Goal: Communication & Community: Answer question/provide support

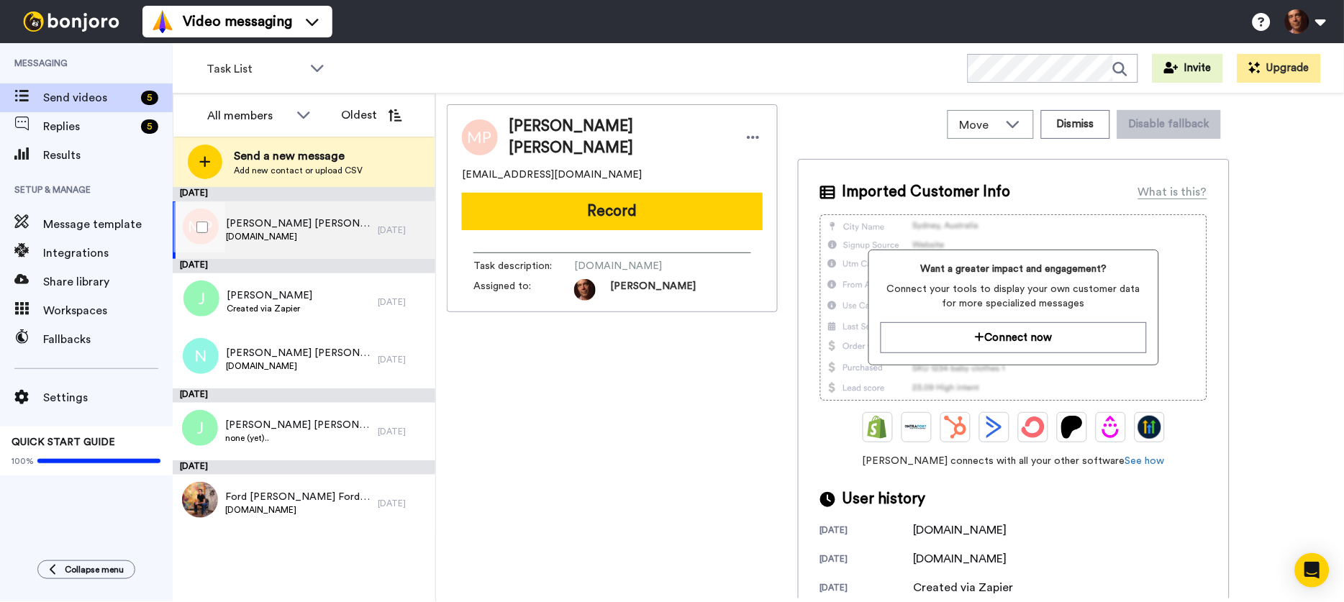
click at [309, 217] on span "Marina Pinto Miller Marina Pinto Miller" at bounding box center [298, 224] width 145 height 14
click at [336, 225] on span "Marina Pinto Miller Marina Pinto Miller" at bounding box center [298, 224] width 145 height 14
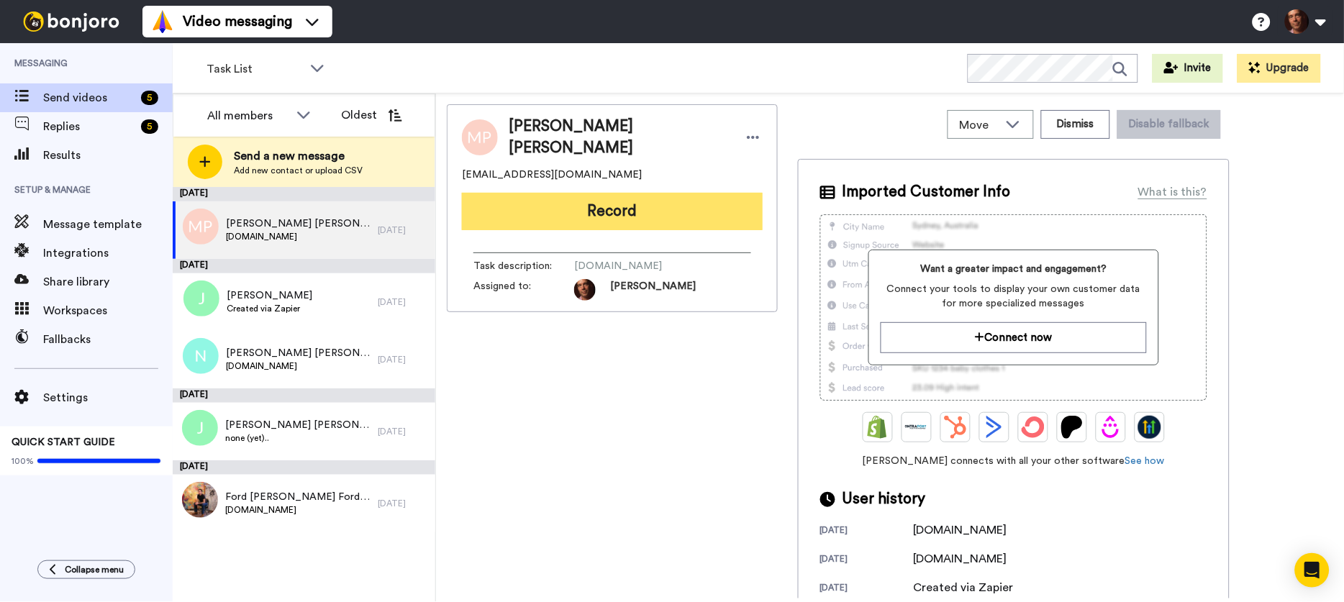
click at [686, 212] on button "Record" at bounding box center [612, 211] width 301 height 37
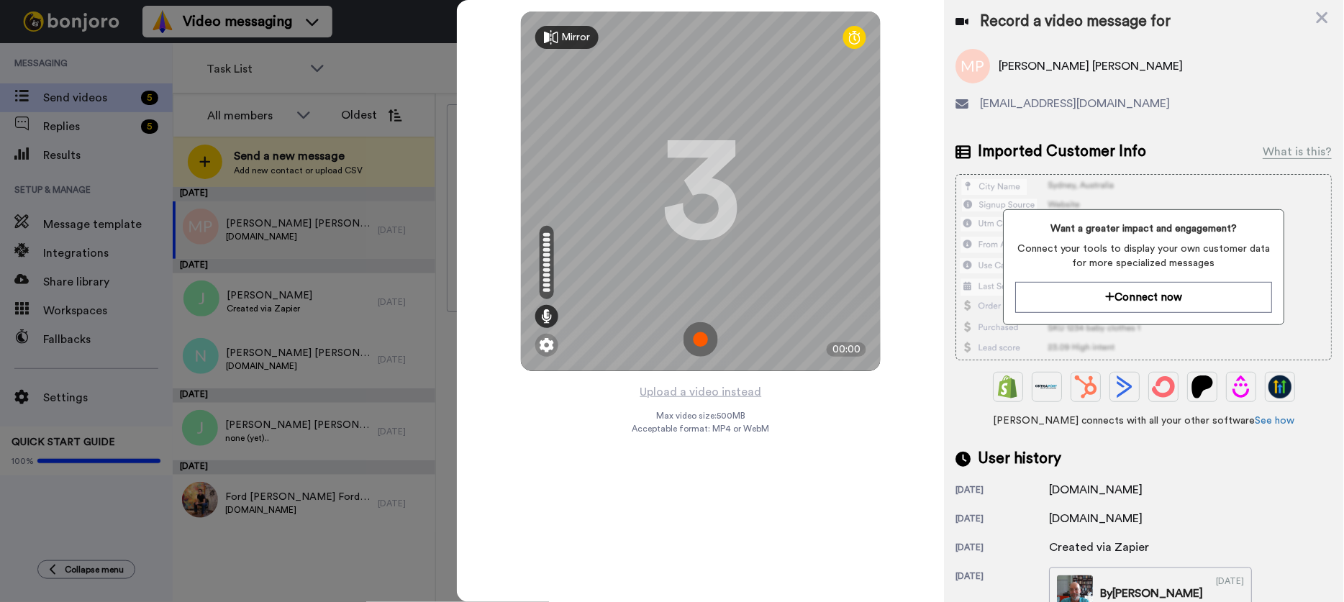
click at [702, 338] on img at bounding box center [701, 339] width 35 height 35
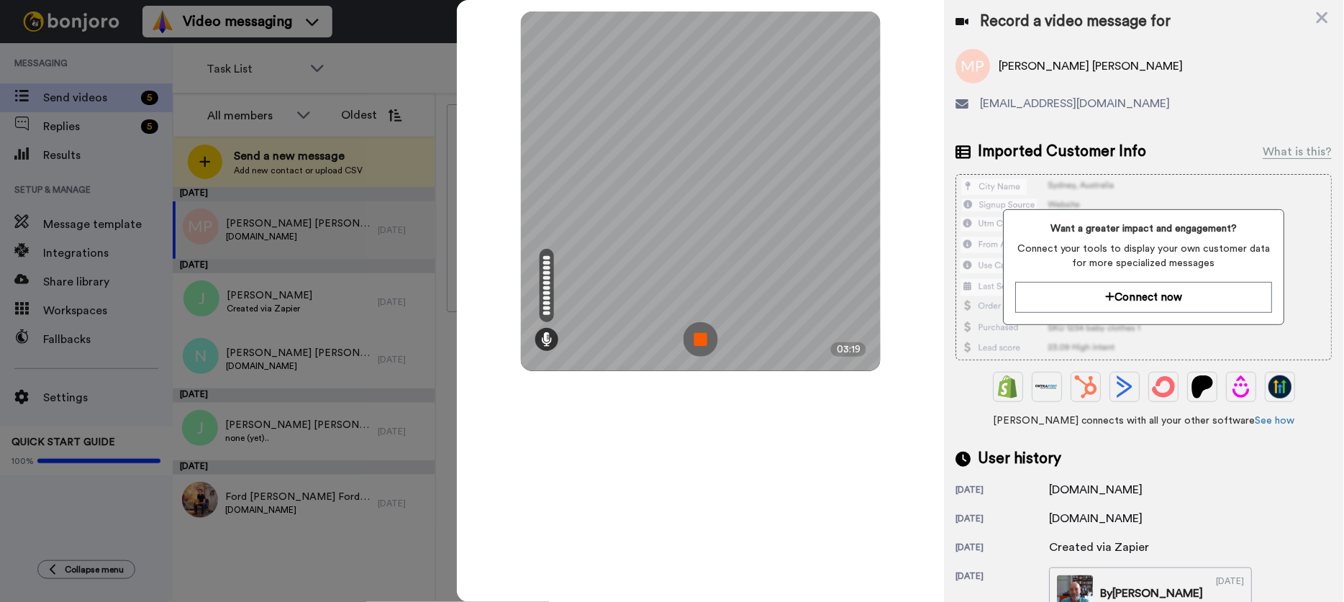
click at [702, 338] on img at bounding box center [701, 339] width 35 height 35
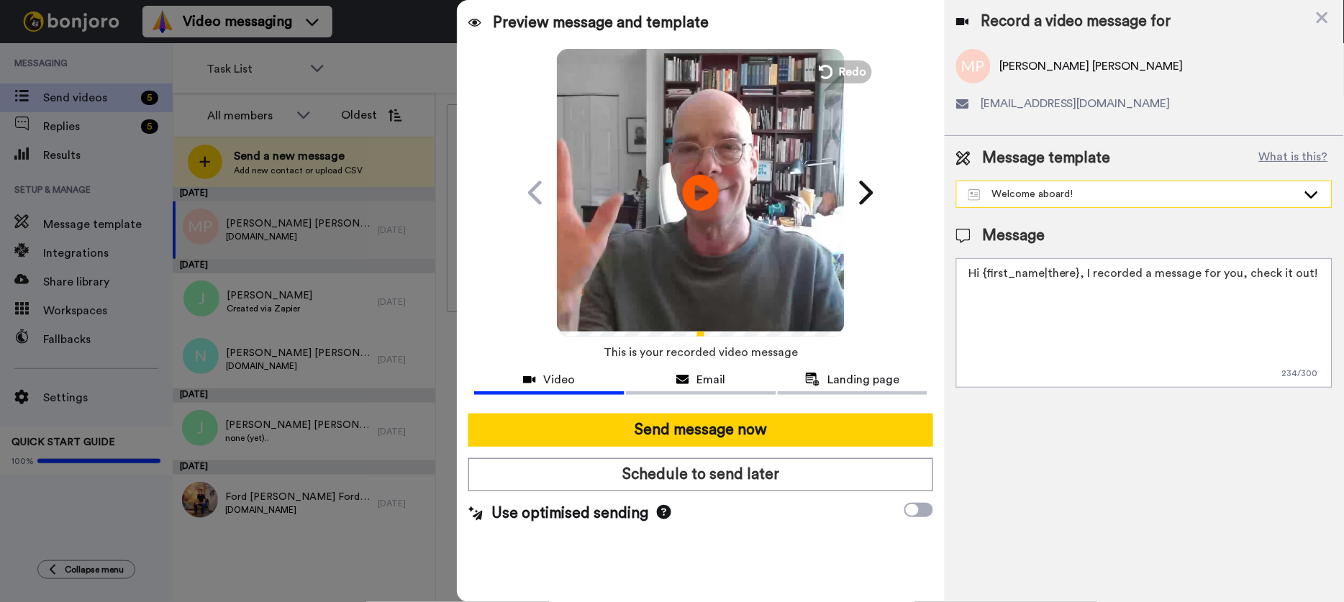
click at [1010, 204] on div "Welcome aboard!" at bounding box center [1144, 194] width 375 height 26
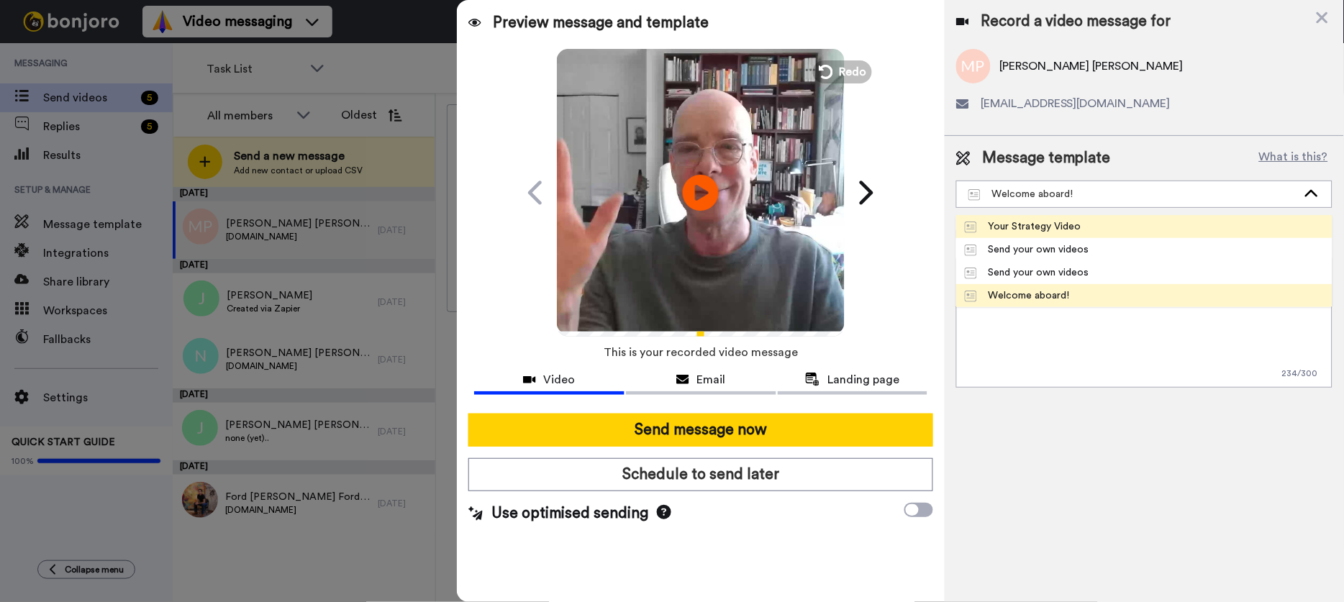
click at [1017, 237] on li "Your Strategy Video" at bounding box center [1144, 226] width 376 height 23
type textarea "Hi {first_name|there}, I recorded a message for you, about your next steps..."
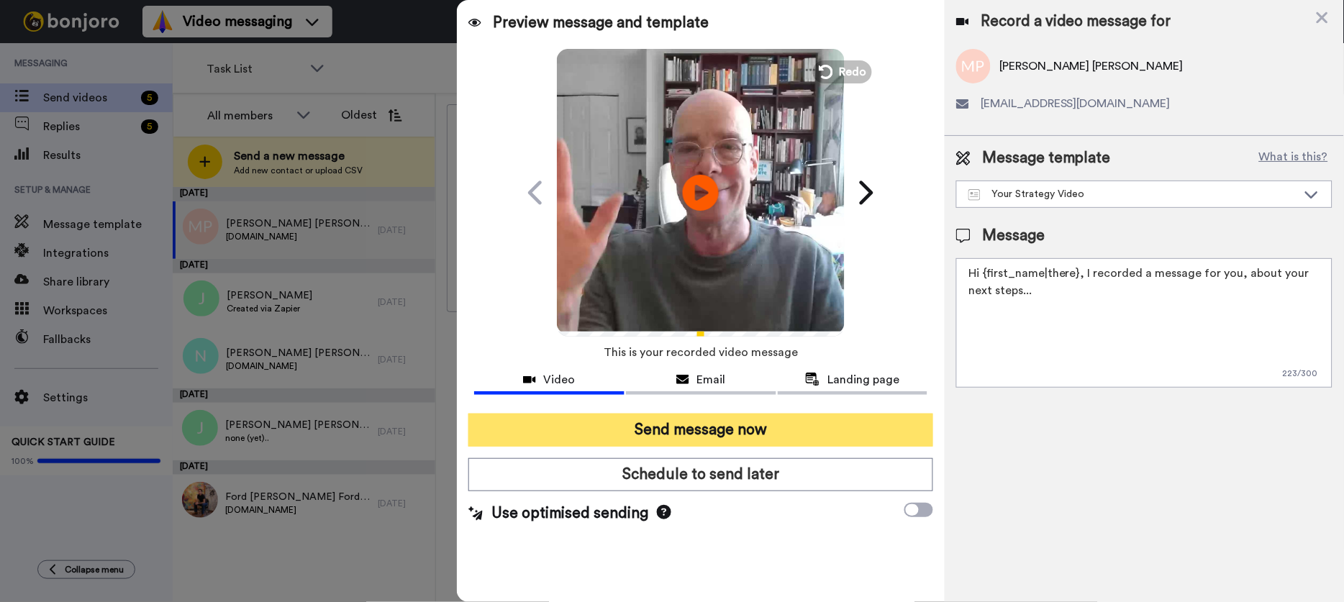
click at [762, 417] on button "Send message now" at bounding box center [700, 430] width 465 height 33
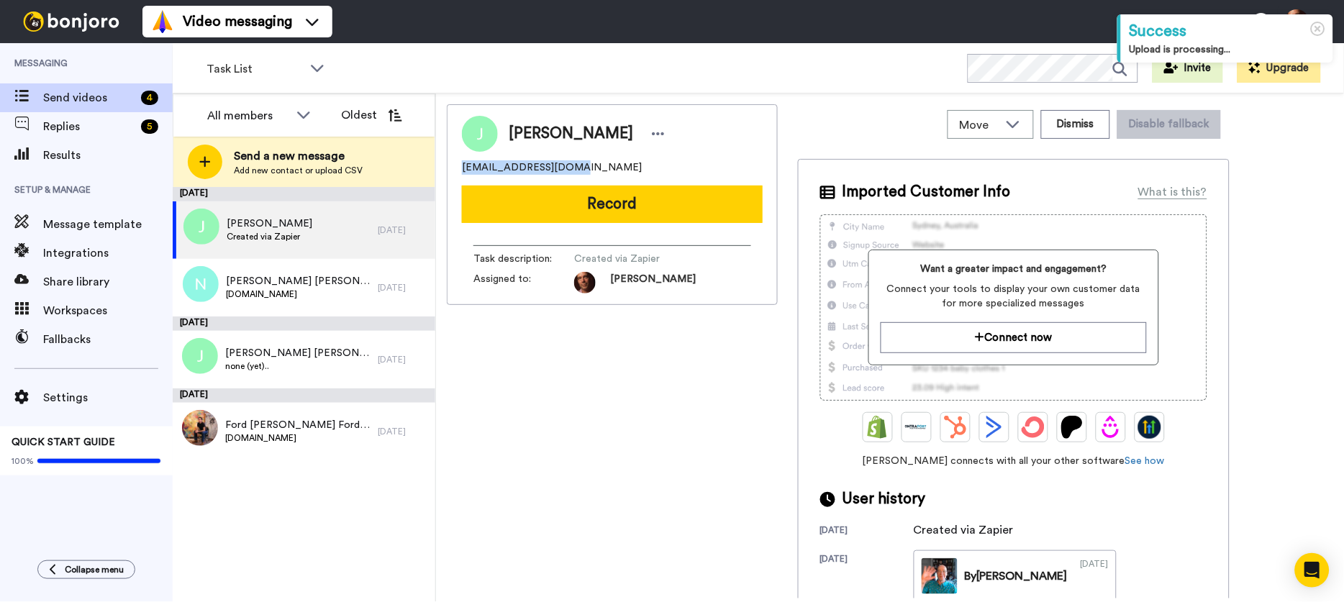
drag, startPoint x: 577, startPoint y: 168, endPoint x: 451, endPoint y: 173, distance: 126.0
click at [451, 173] on div "Jane McCabe janemmccabe@live.com Record Task description : Created via Zapier A…" at bounding box center [612, 204] width 331 height 201
copy span "janemmccabe@live.com"
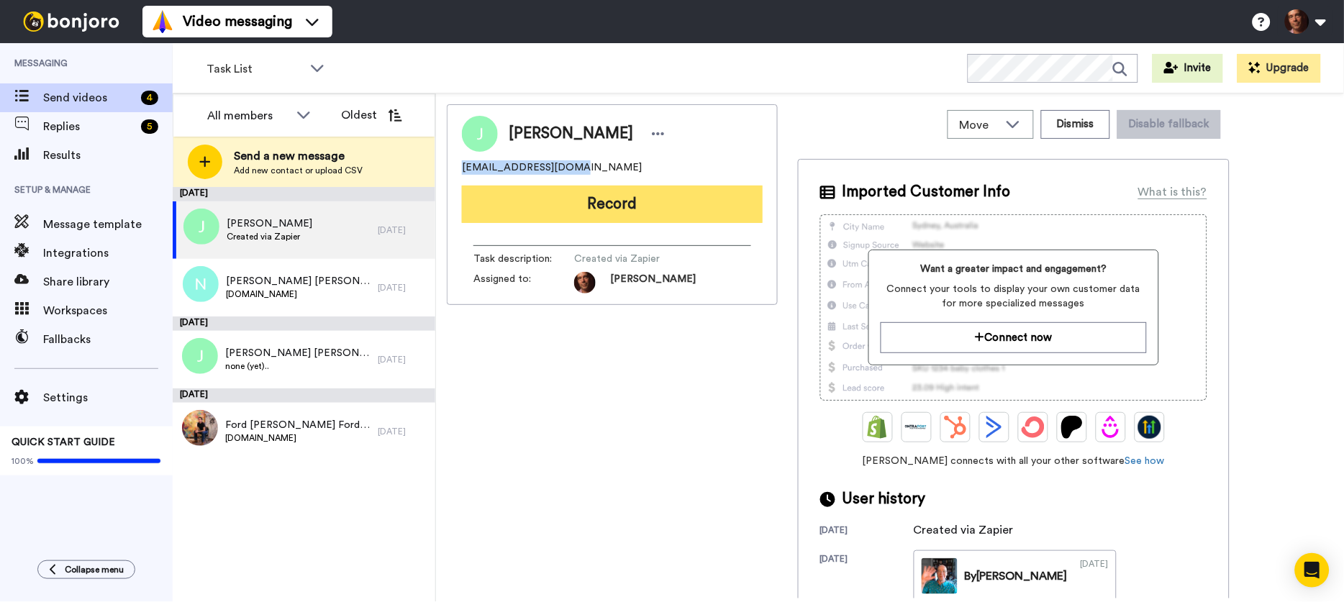
click at [581, 198] on button "Record" at bounding box center [612, 204] width 301 height 37
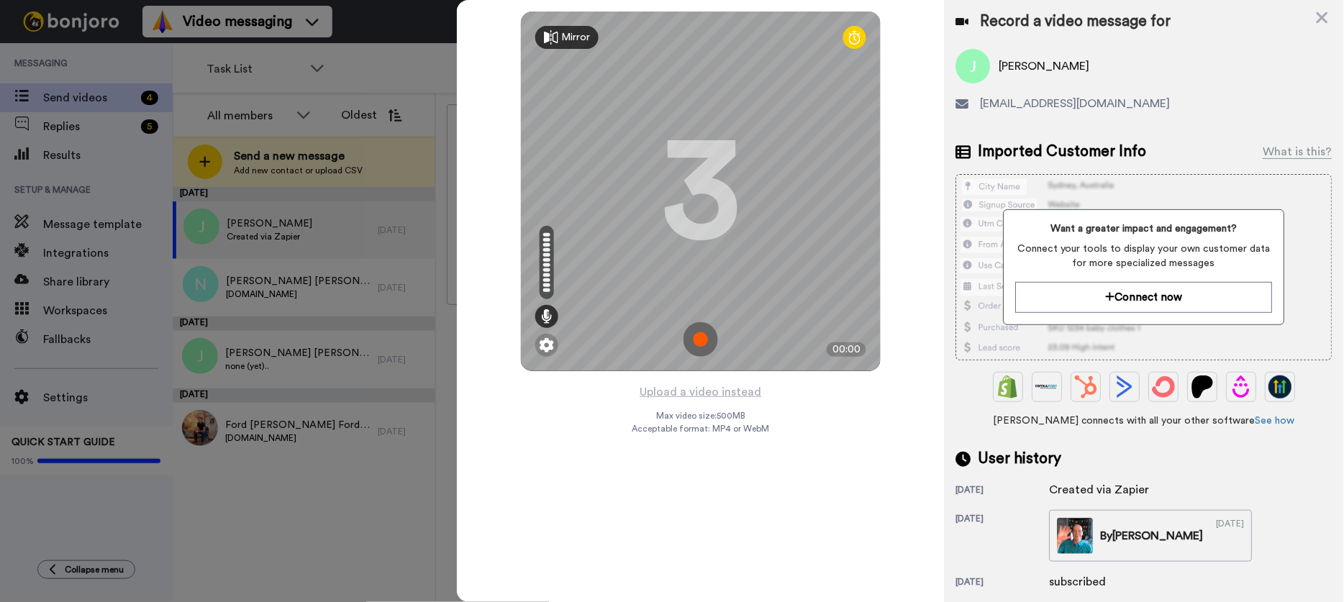
click at [703, 338] on img at bounding box center [701, 339] width 35 height 35
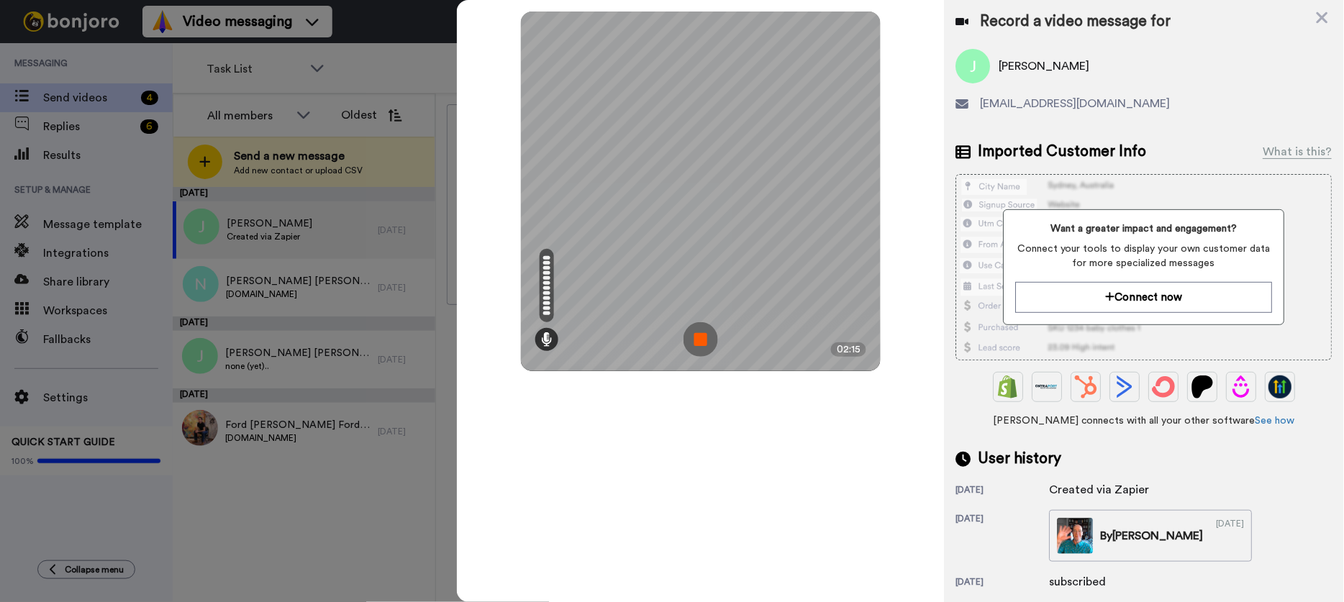
click at [703, 338] on img at bounding box center [701, 339] width 35 height 35
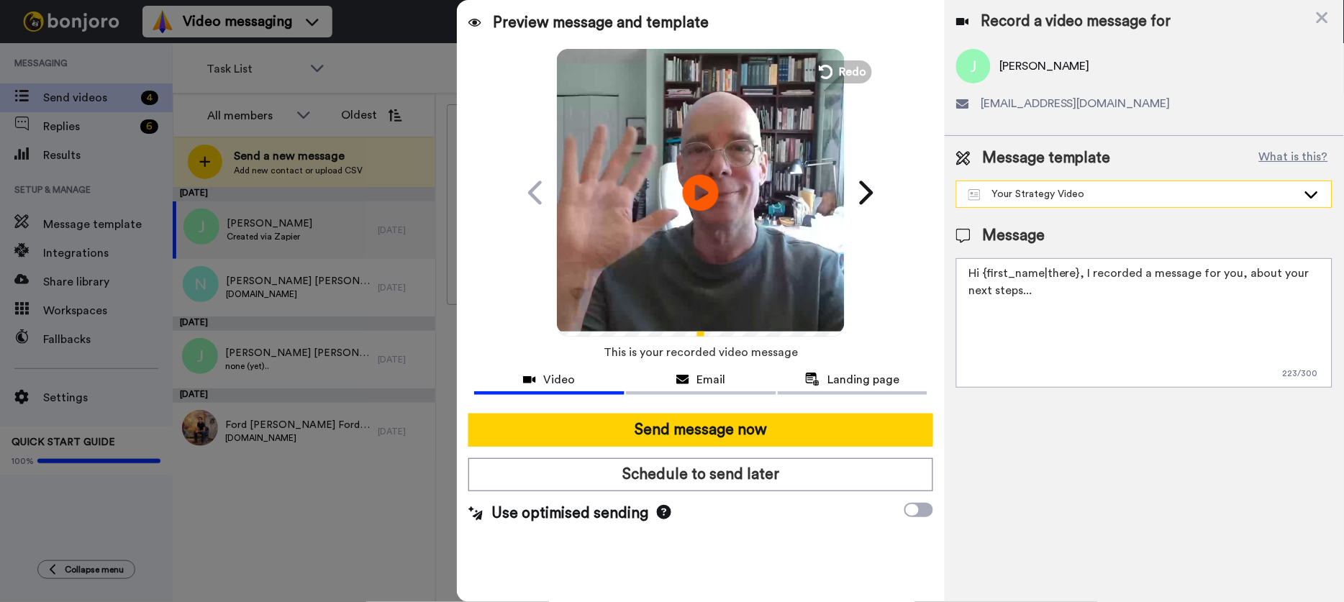
click at [1058, 182] on div "Your Strategy Video" at bounding box center [1144, 194] width 375 height 26
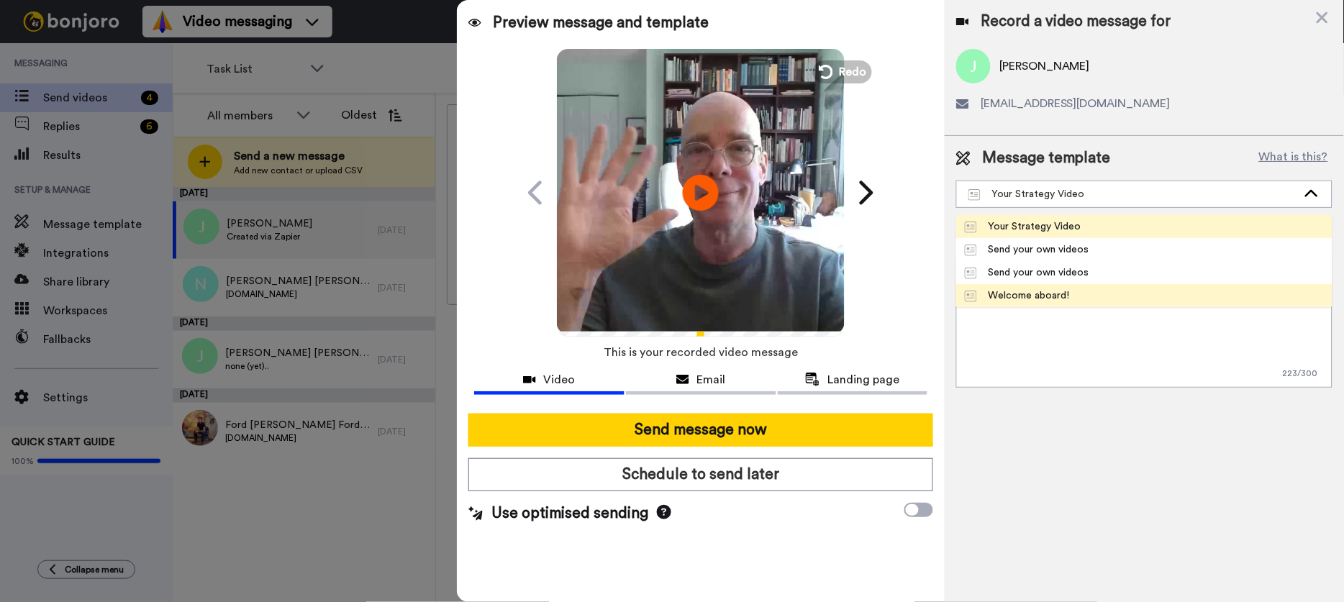
click at [1007, 294] on div "Welcome aboard!" at bounding box center [1017, 296] width 105 height 14
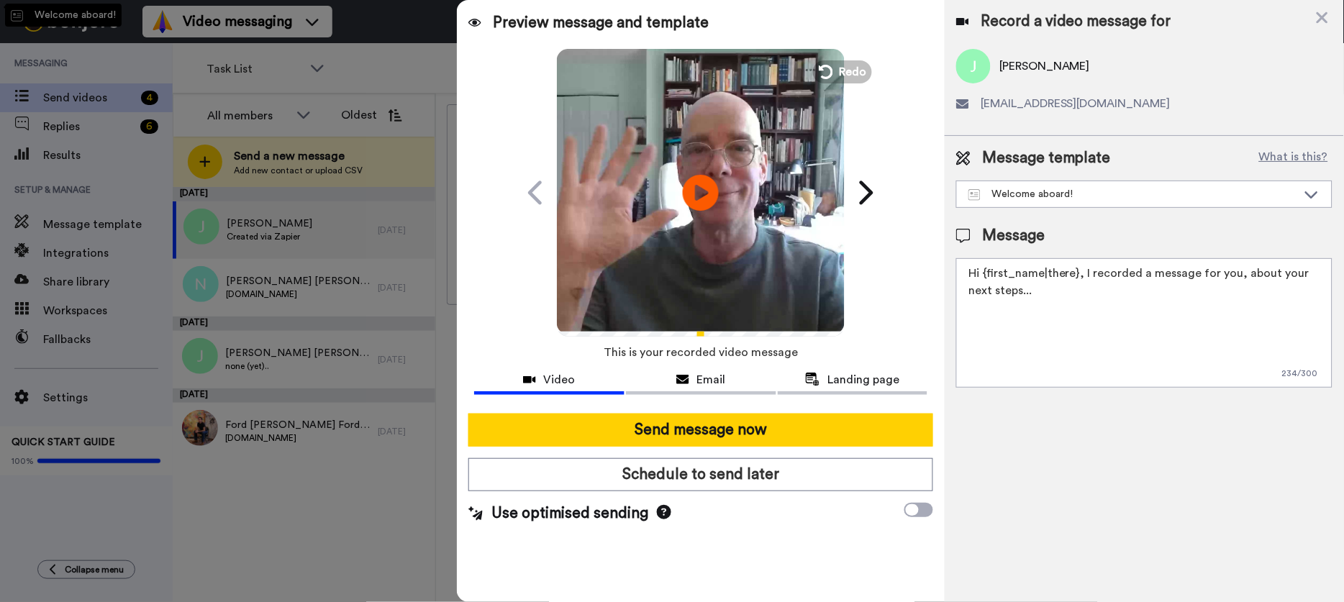
type textarea "Hi {first_name|there}, I recorded a message for you, check it out!"
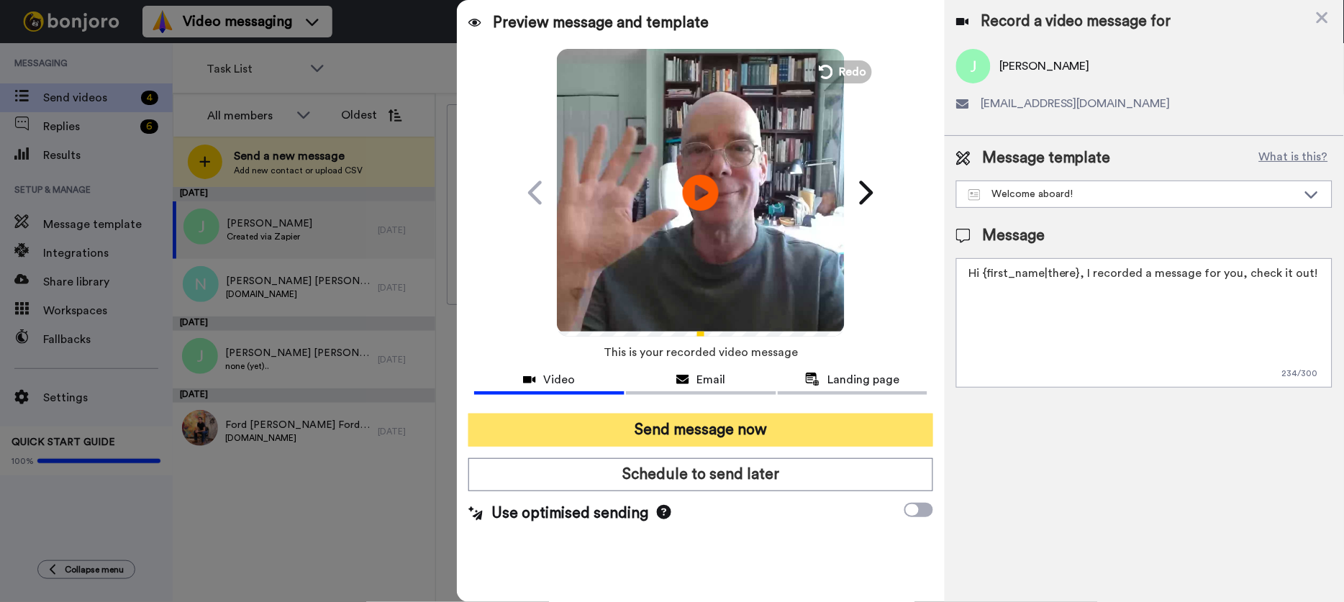
click at [756, 428] on button "Send message now" at bounding box center [700, 430] width 465 height 33
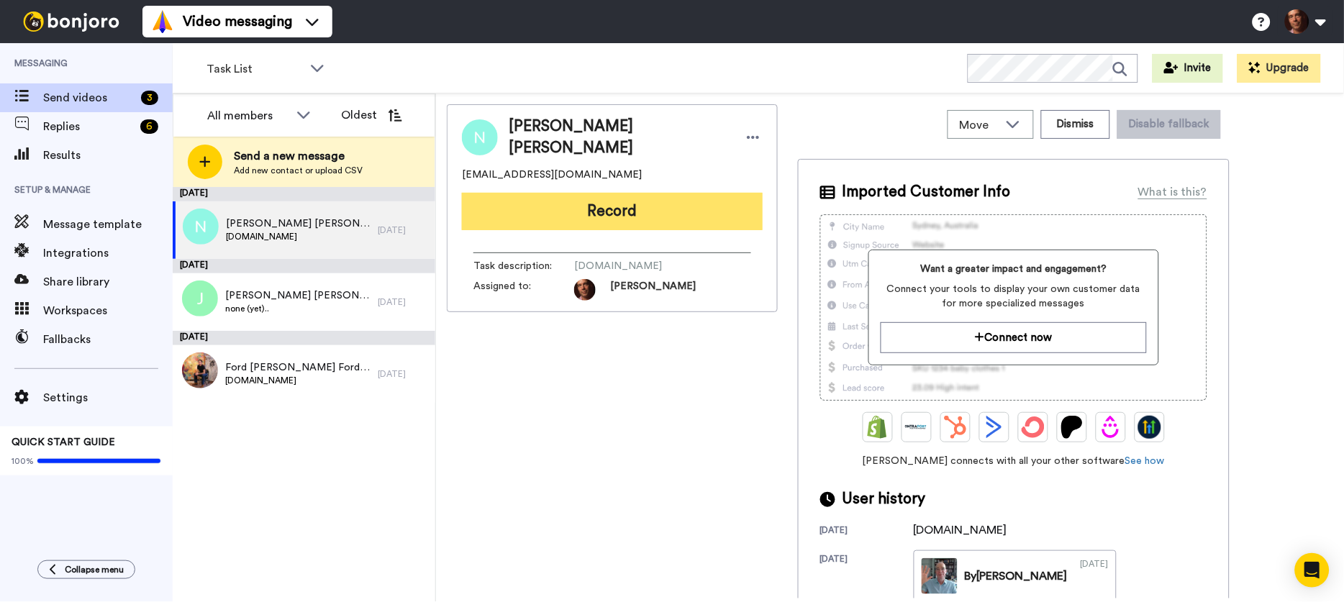
click at [543, 206] on button "Record" at bounding box center [612, 211] width 301 height 37
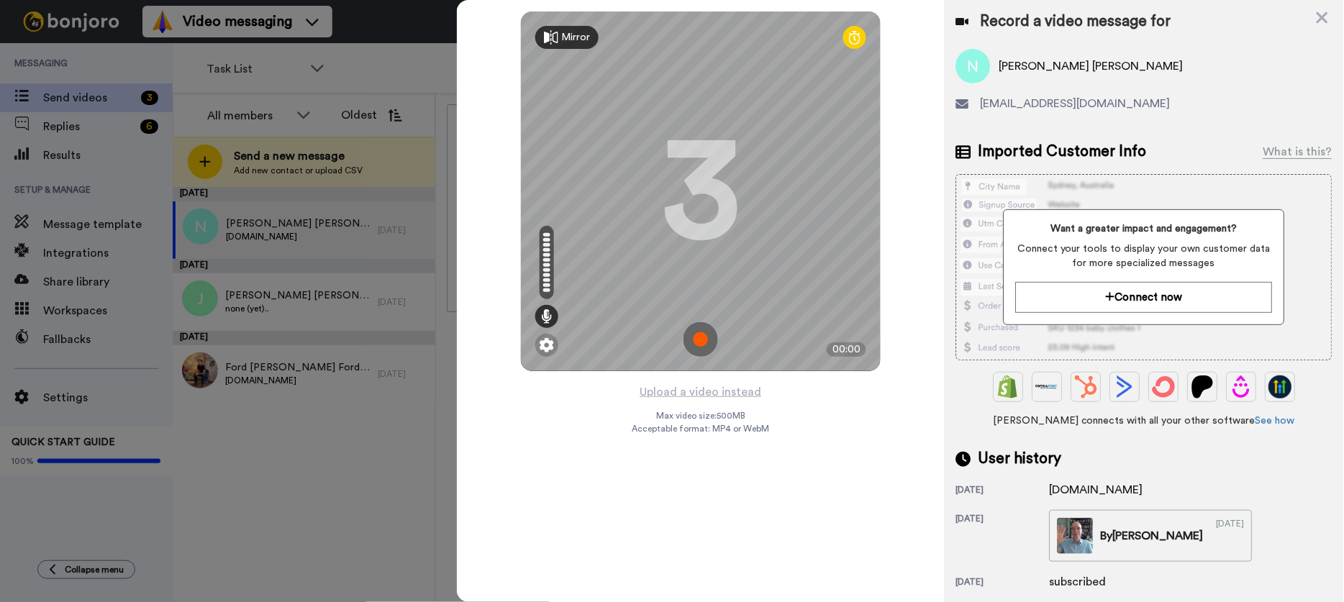
click at [709, 335] on img at bounding box center [701, 339] width 35 height 35
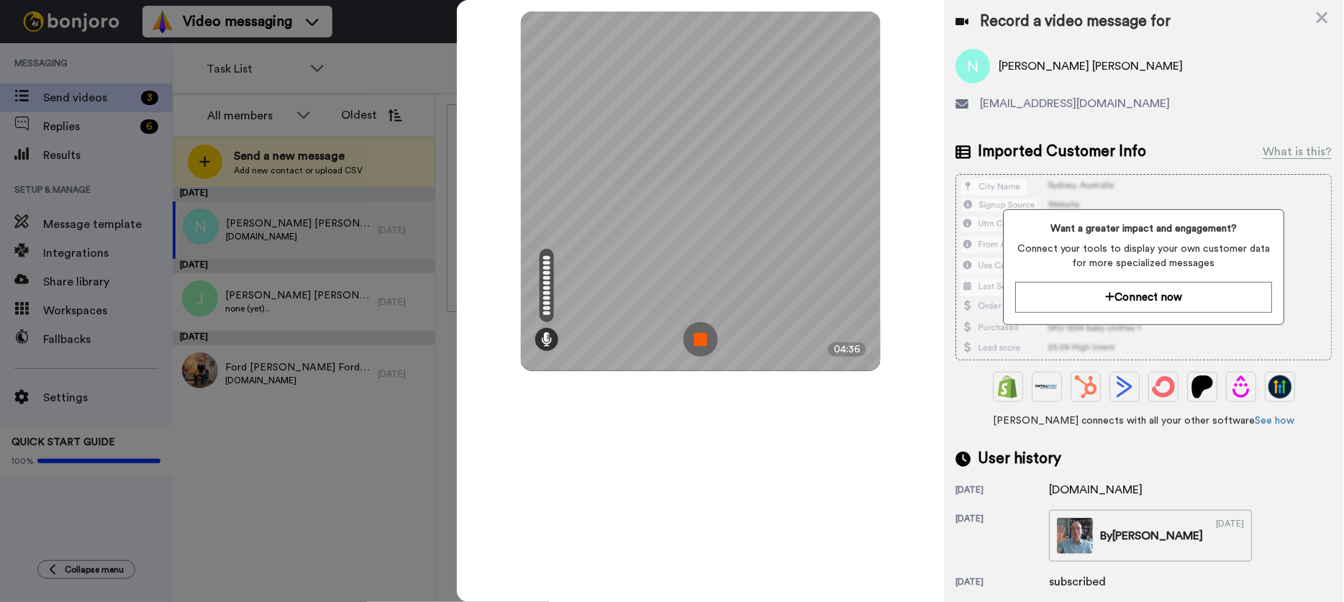
click at [701, 339] on img at bounding box center [701, 339] width 35 height 35
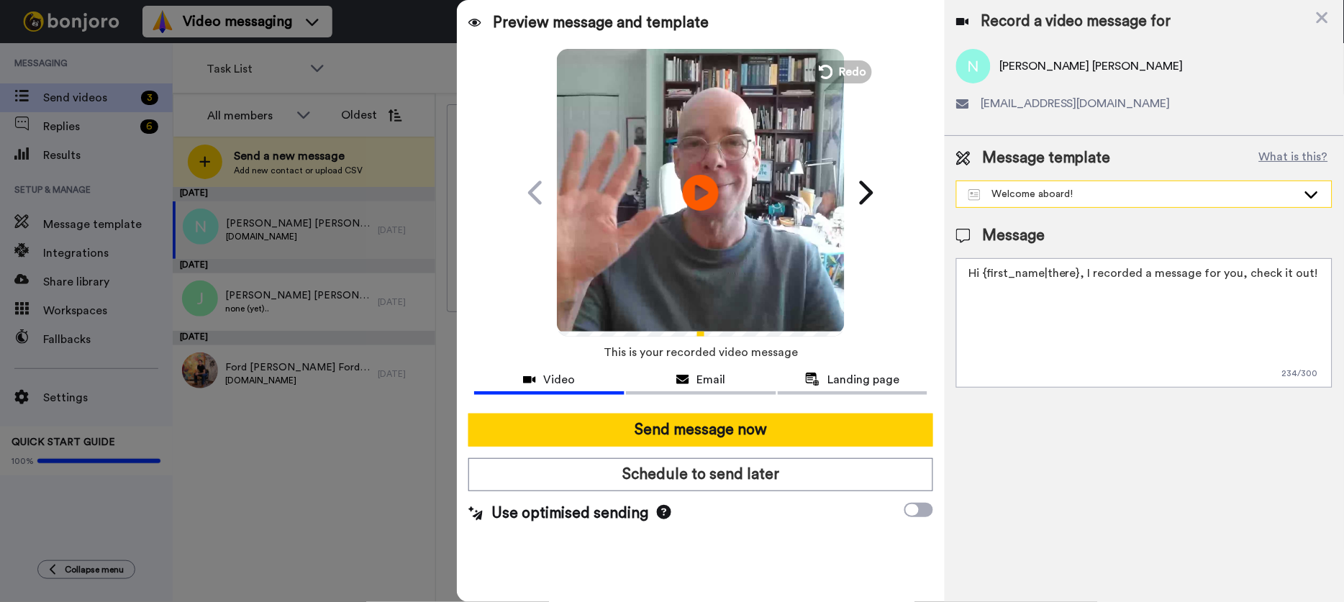
click at [1013, 189] on div "Welcome aboard!" at bounding box center [1132, 194] width 329 height 14
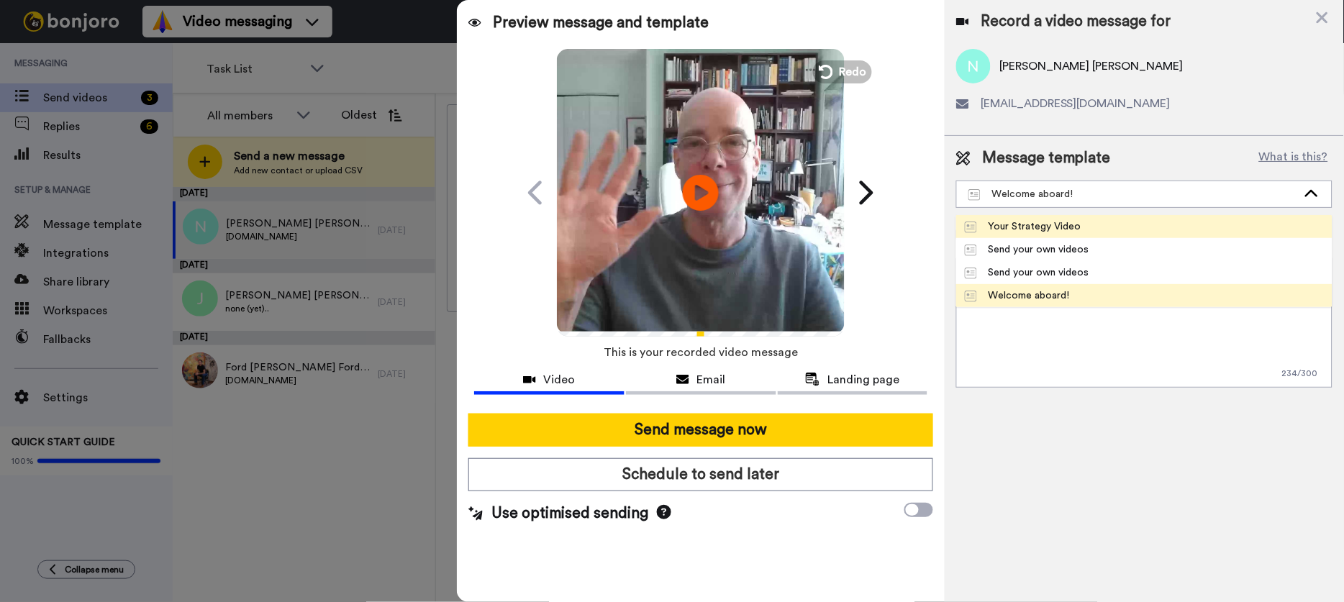
click at [1015, 230] on div "Your Strategy Video" at bounding box center [1023, 226] width 117 height 14
type textarea "Hi {first_name|there}, I recorded a message for you, about your next steps..."
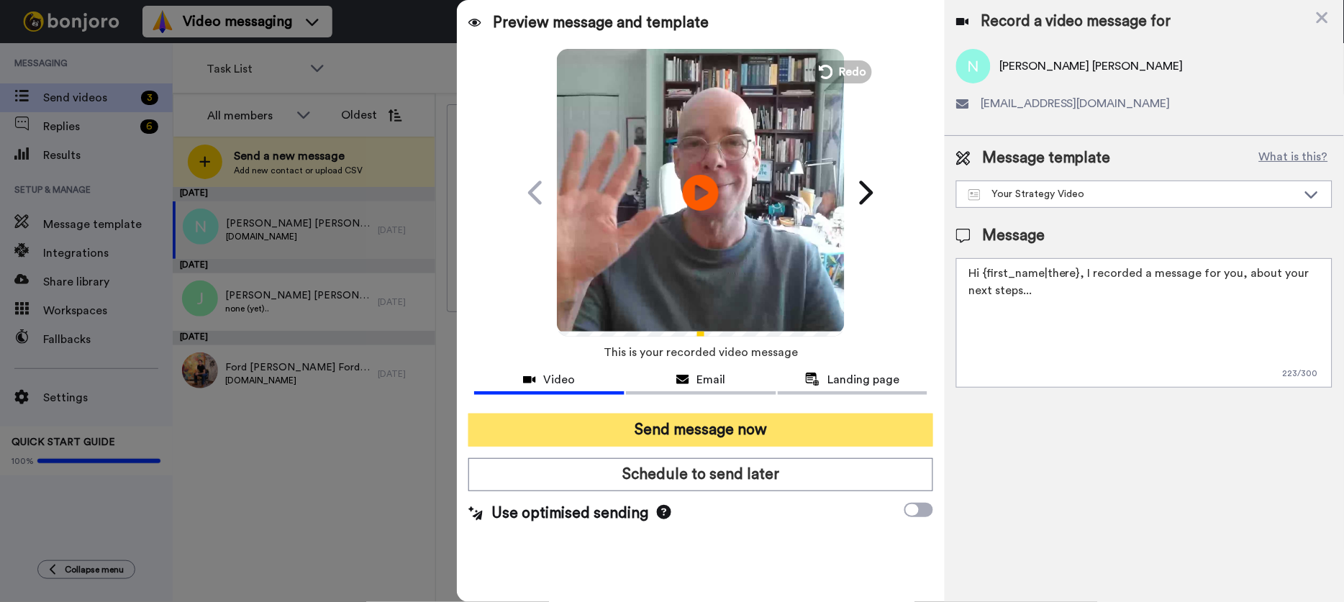
click at [759, 426] on button "Send message now" at bounding box center [700, 430] width 465 height 33
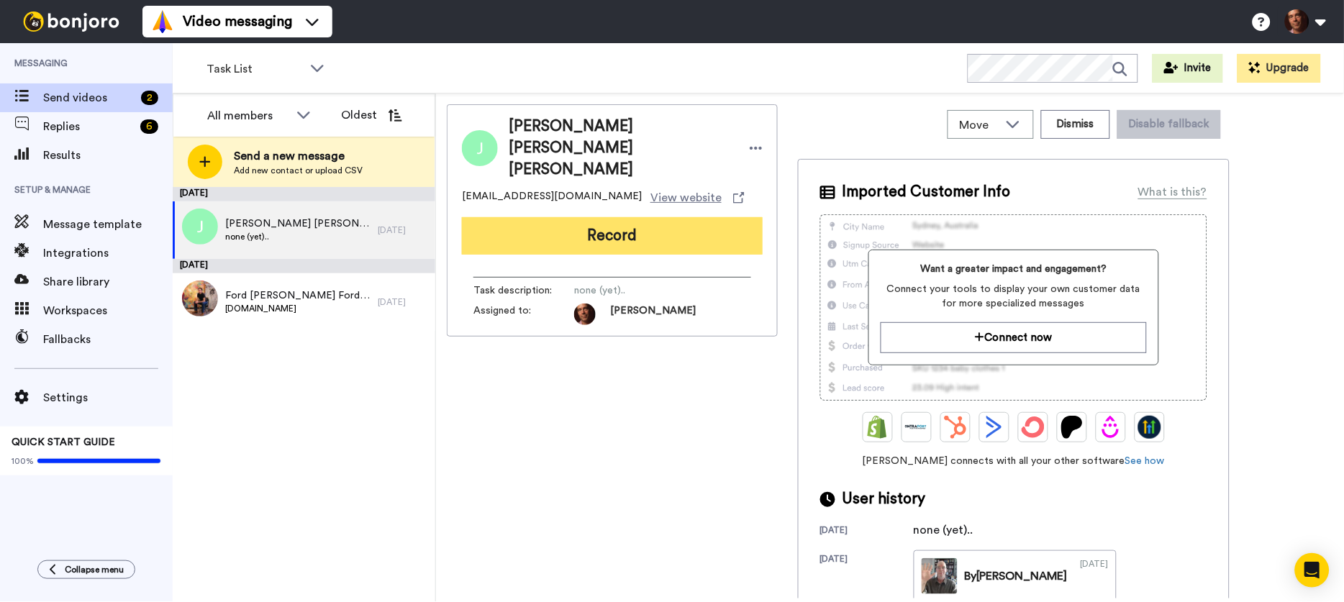
click at [579, 217] on button "Record" at bounding box center [612, 235] width 301 height 37
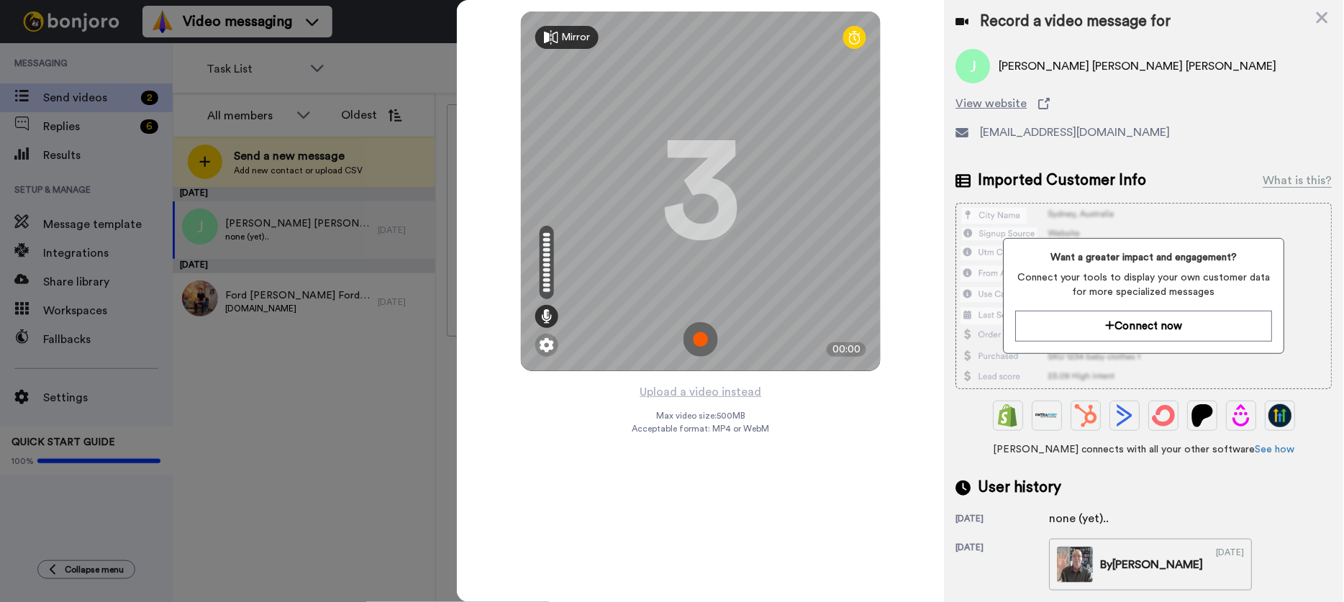
click at [700, 340] on img at bounding box center [701, 339] width 35 height 35
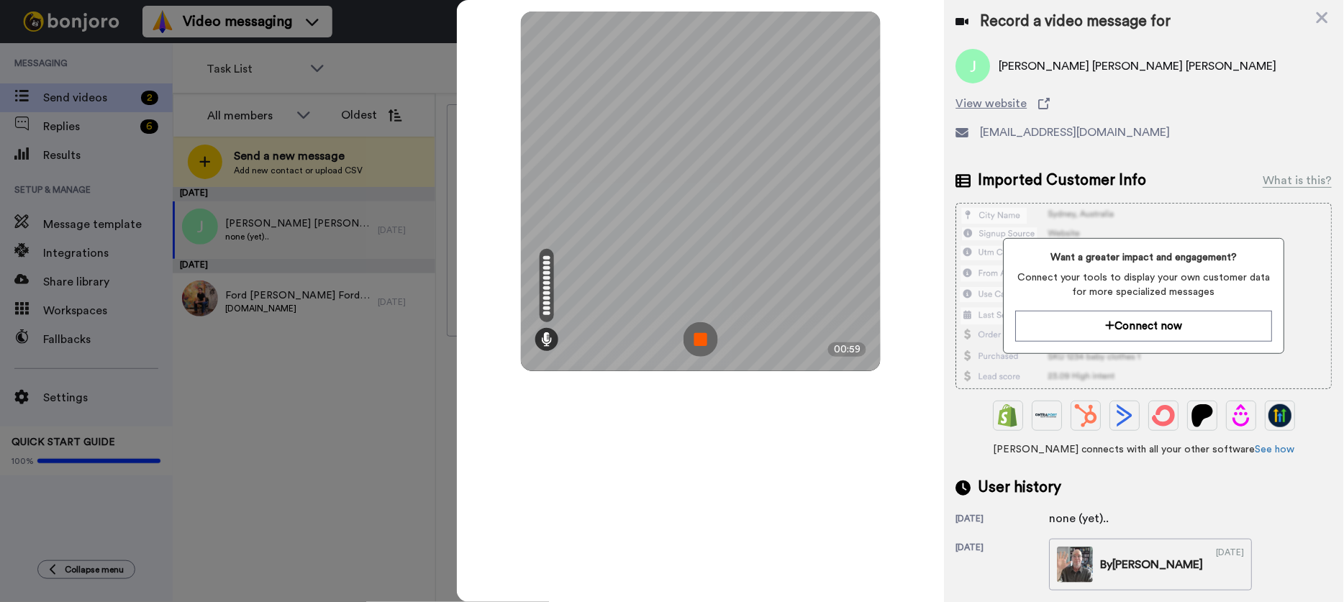
click at [701, 342] on img at bounding box center [701, 339] width 35 height 35
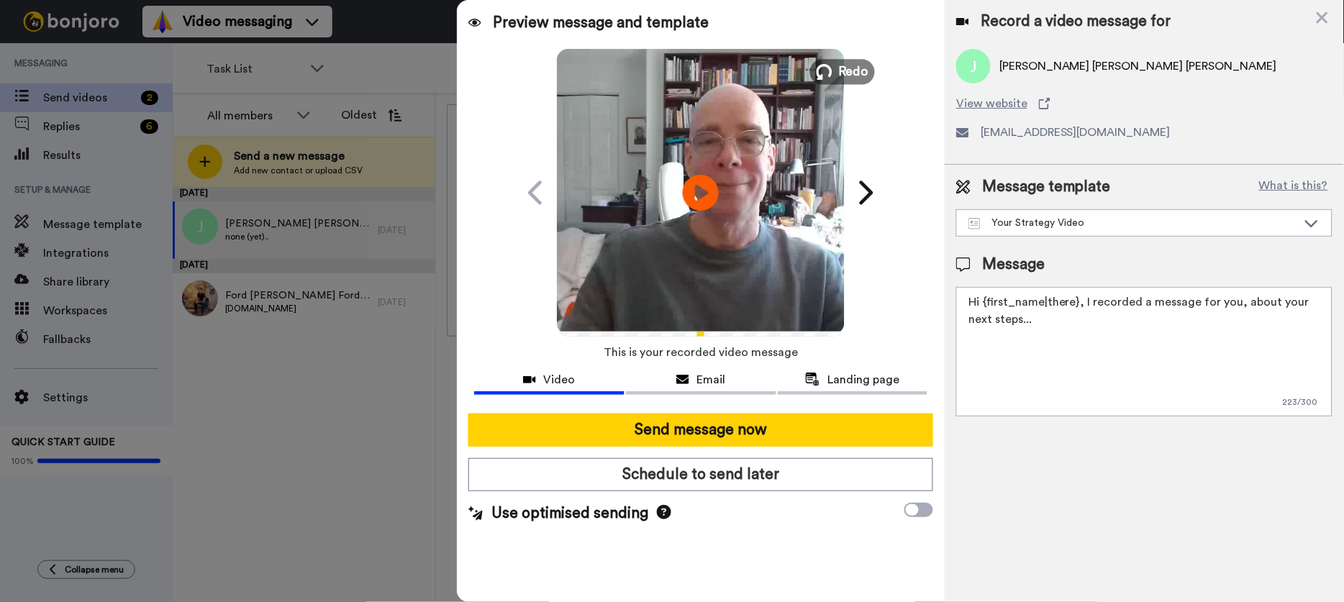
click at [846, 73] on span "Redo" at bounding box center [854, 71] width 30 height 19
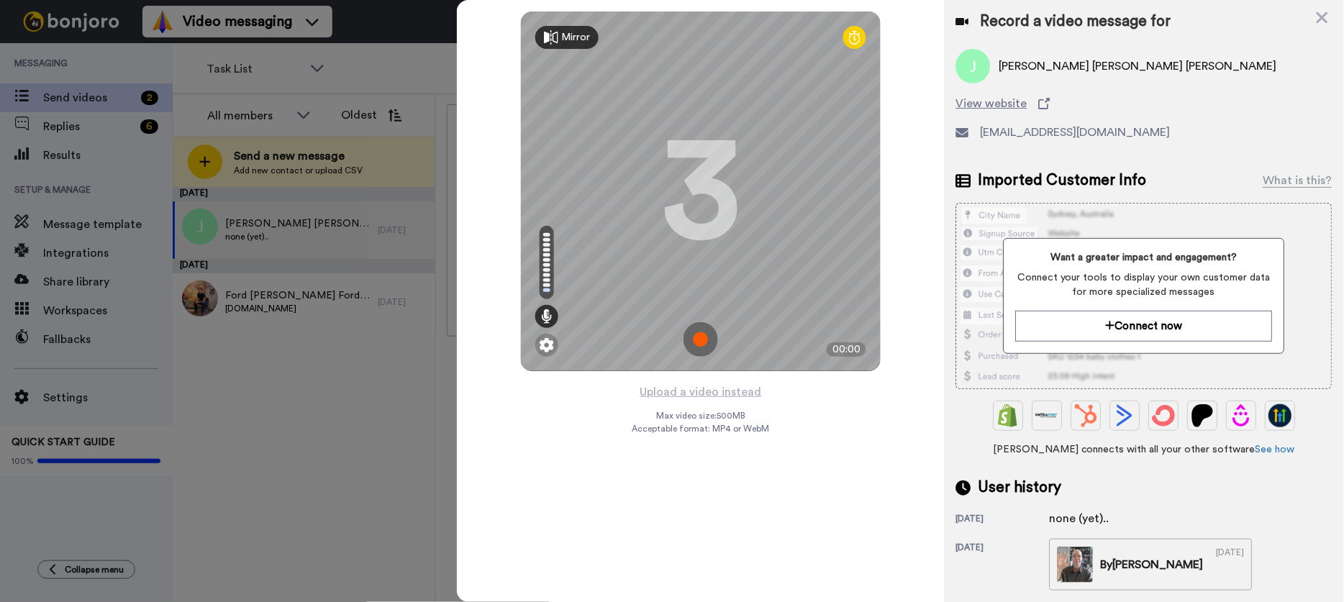
click at [702, 340] on img at bounding box center [701, 339] width 35 height 35
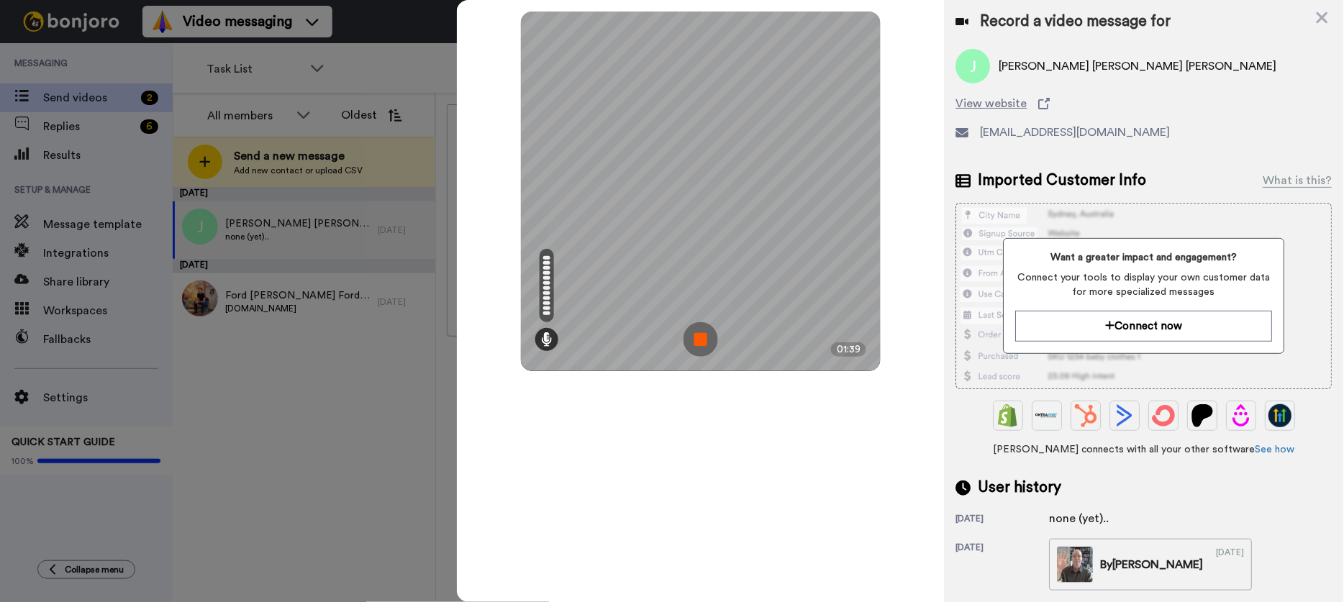
click at [699, 342] on img at bounding box center [701, 339] width 35 height 35
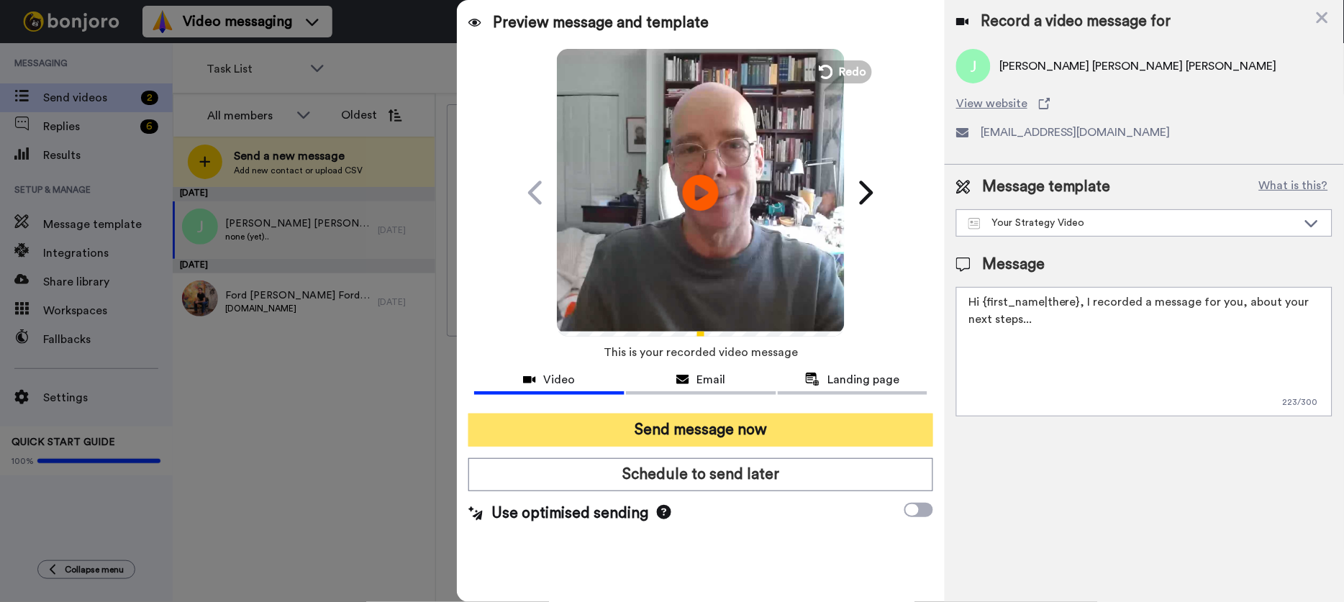
click at [679, 426] on button "Send message now" at bounding box center [700, 430] width 465 height 33
